Goal: Task Accomplishment & Management: Manage account settings

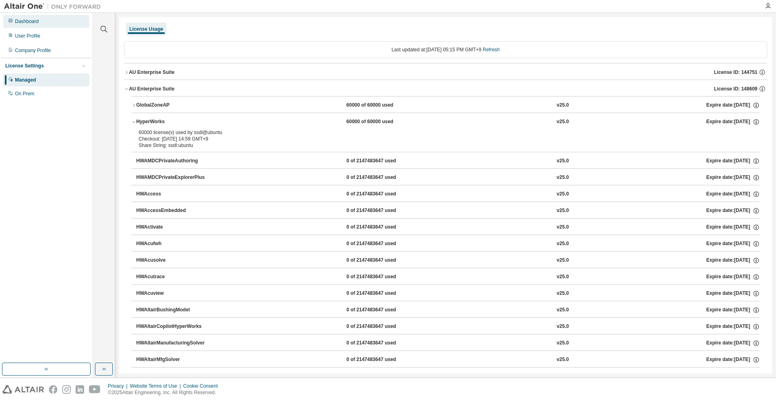
click at [46, 27] on div "Dashboard" at bounding box center [46, 21] width 86 height 13
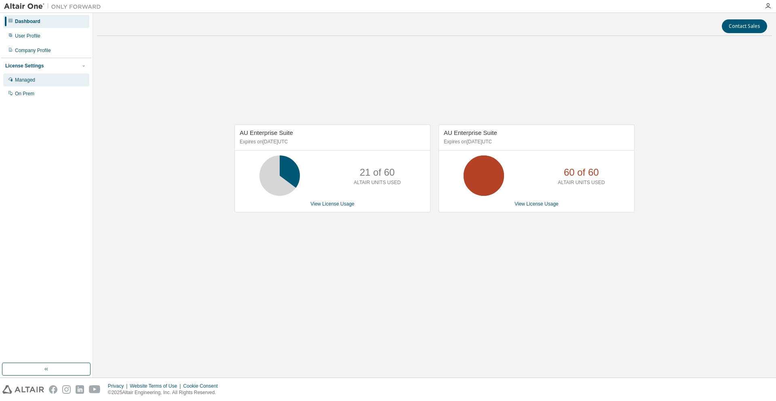
click at [43, 86] on div "Managed" at bounding box center [46, 80] width 86 height 13
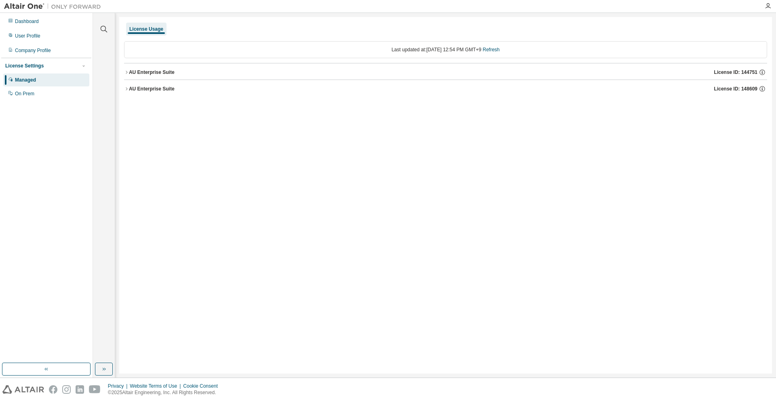
click at [187, 79] on button "AU Enterprise Suite License ID: 144751" at bounding box center [445, 72] width 643 height 18
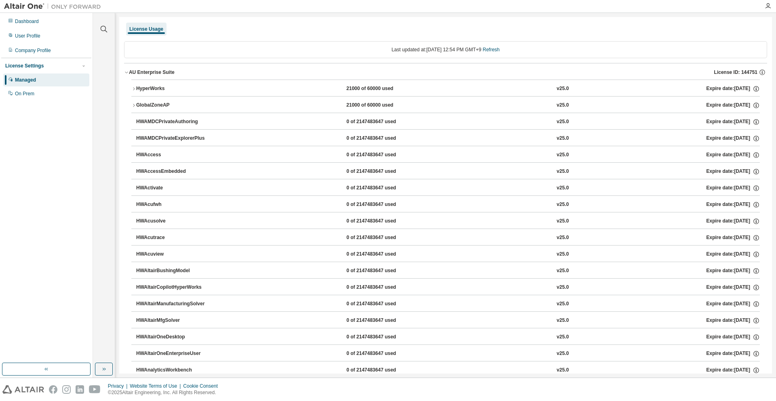
click at [185, 89] on div "HyperWorks" at bounding box center [172, 88] width 73 height 7
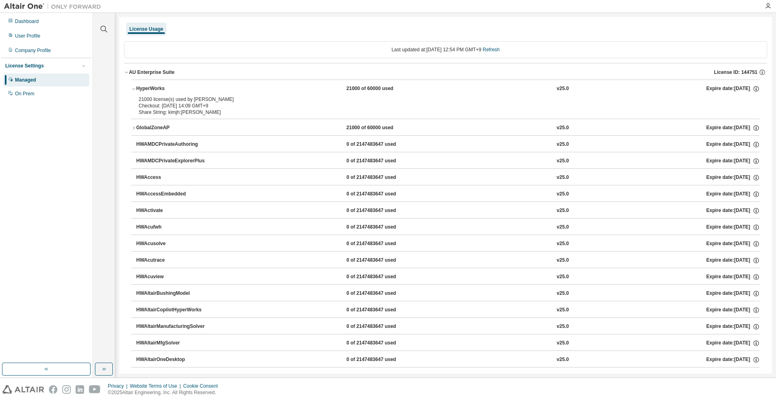
click at [185, 89] on div "HyperWorks" at bounding box center [172, 88] width 73 height 7
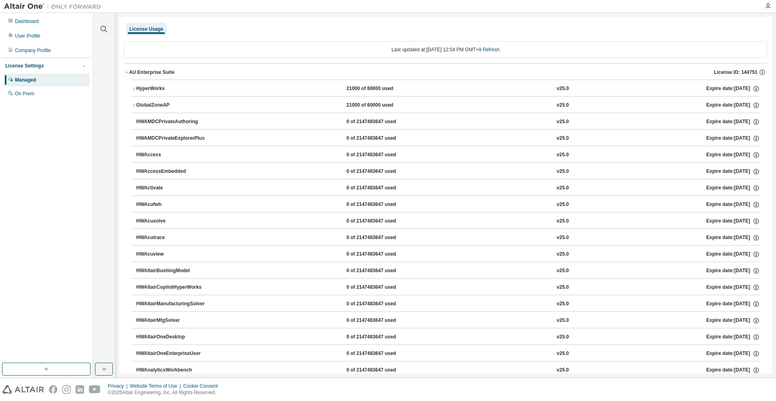
click at [194, 85] on div "HyperWorks" at bounding box center [172, 88] width 73 height 7
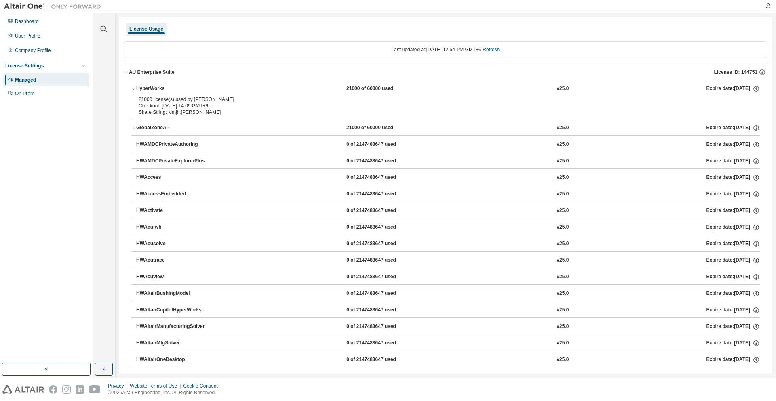
click at [191, 86] on div "HyperWorks" at bounding box center [172, 88] width 73 height 7
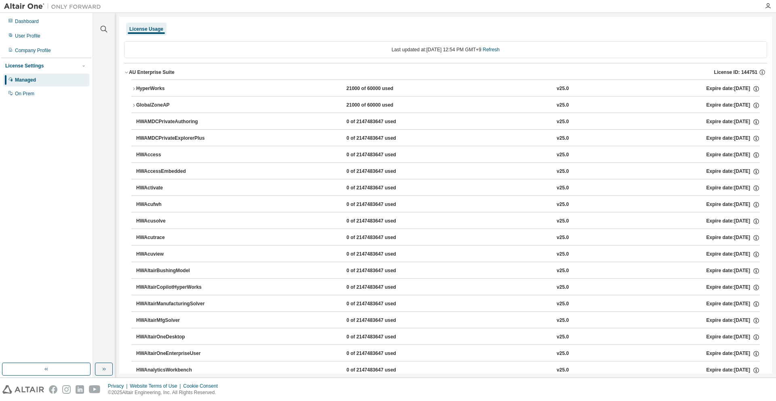
click at [167, 74] on div "AU Enterprise Suite" at bounding box center [152, 72] width 46 height 6
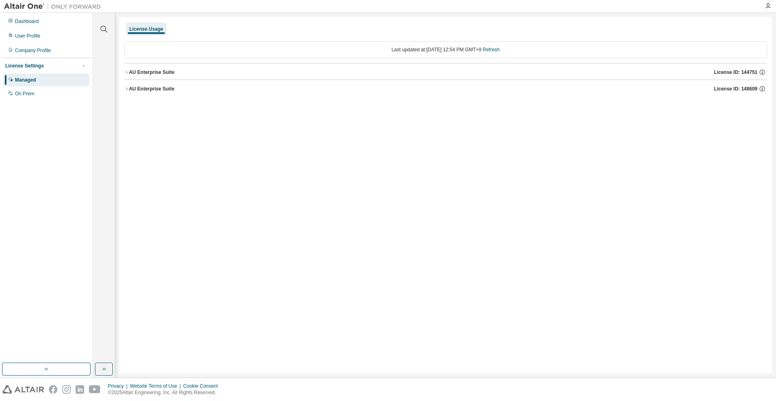
click at [159, 94] on button "AU Enterprise Suite License ID: 148609" at bounding box center [445, 89] width 643 height 18
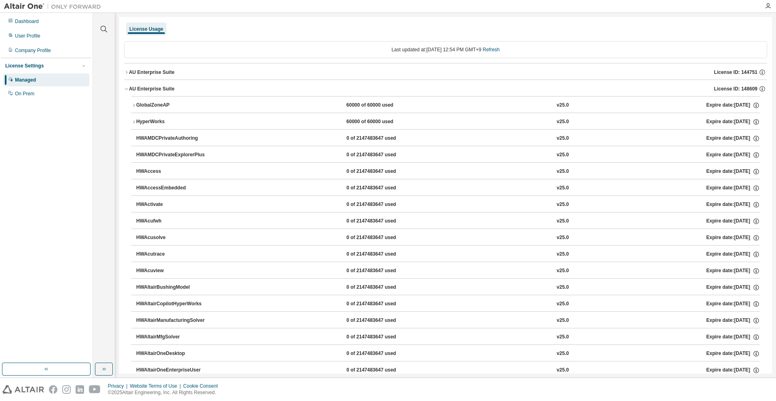
click at [163, 112] on button "GlobalZoneAP 60000 of 60000 used v25.0 Expire date: [DATE]" at bounding box center [445, 106] width 628 height 18
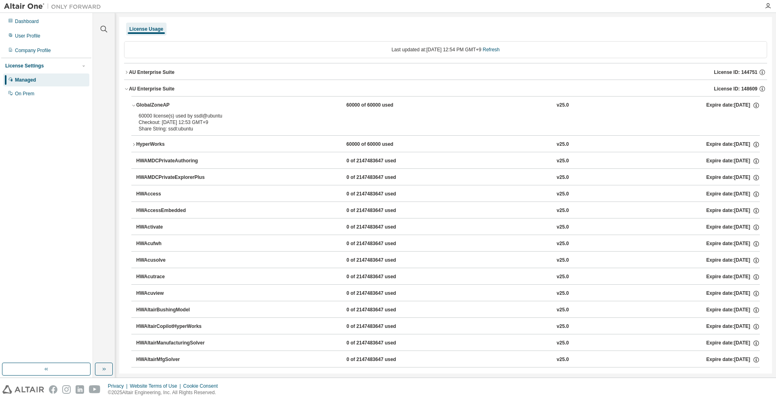
click at [167, 109] on div "GlobalZoneAP" at bounding box center [172, 105] width 73 height 7
